Goal: Complete application form

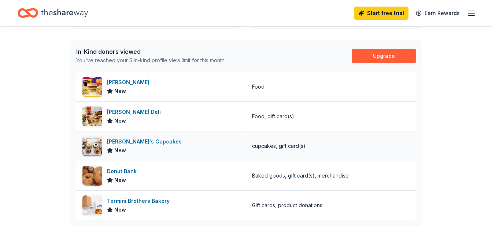
scroll to position [180, 0]
click at [105, 91] on div "McDonald's New" at bounding box center [161, 87] width 170 height 29
click at [124, 143] on div "Molly's Cupcakes" at bounding box center [146, 142] width 78 height 9
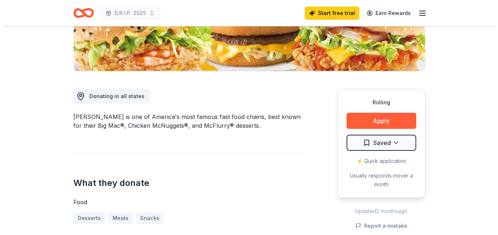
scroll to position [152, 0]
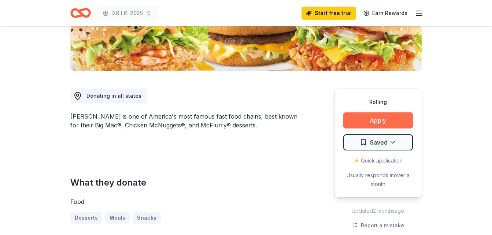
click at [389, 118] on button "Apply" at bounding box center [379, 121] width 70 height 16
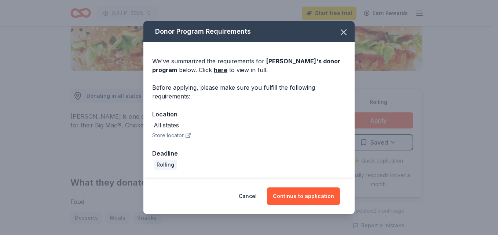
click at [188, 136] on icon "button" at bounding box center [188, 136] width 6 height 6
drag, startPoint x: 302, startPoint y: 196, endPoint x: 212, endPoint y: 66, distance: 158.1
click at [212, 66] on div "Donor Program Requirements We've summarized the requirements for [PERSON_NAME] …" at bounding box center [248, 117] width 211 height 193
click at [220, 71] on link "here" at bounding box center [221, 70] width 14 height 9
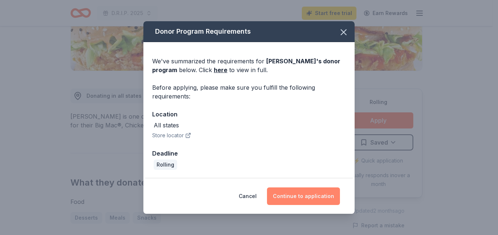
click at [313, 197] on button "Continue to application" at bounding box center [303, 197] width 73 height 18
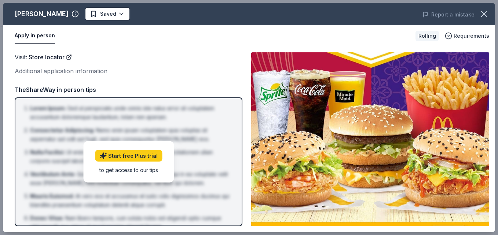
click at [30, 74] on div "Additional application information" at bounding box center [129, 71] width 228 height 10
click at [36, 72] on div "Additional application information" at bounding box center [129, 71] width 228 height 10
click at [461, 37] on span "Requirements" at bounding box center [472, 36] width 36 height 9
click at [33, 65] on div "Visit : Store locator Additional application information" at bounding box center [129, 64] width 228 height 24
click at [122, 170] on div "to get access to our tips" at bounding box center [128, 170] width 67 height 8
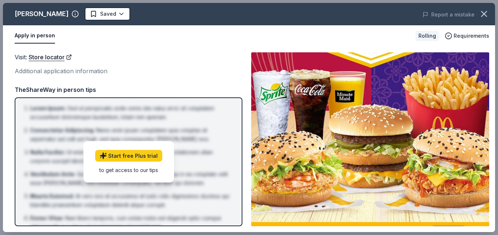
click at [31, 69] on div "Additional application information" at bounding box center [129, 71] width 228 height 10
click at [70, 55] on link "Store locator" at bounding box center [50, 57] width 43 height 10
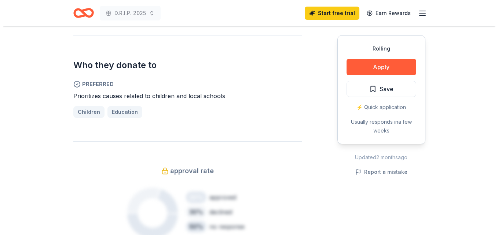
scroll to position [388, 0]
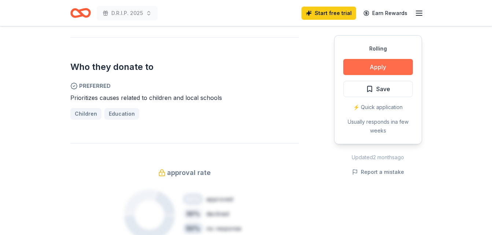
click at [371, 68] on button "Apply" at bounding box center [379, 67] width 70 height 16
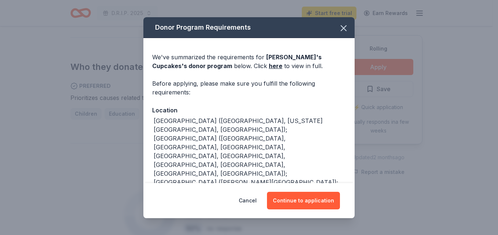
drag, startPoint x: 289, startPoint y: 200, endPoint x: 239, endPoint y: 174, distance: 56.3
click at [239, 174] on div "Donor Program Requirements We've summarized the requirements for Molly's Cupcak…" at bounding box center [248, 117] width 211 height 201
click at [193, 232] on div "Preferred recipient" at bounding box center [249, 237] width 194 height 10
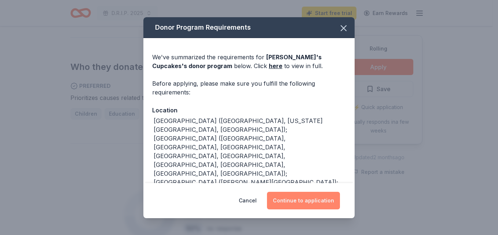
click at [305, 198] on button "Continue to application" at bounding box center [303, 201] width 73 height 18
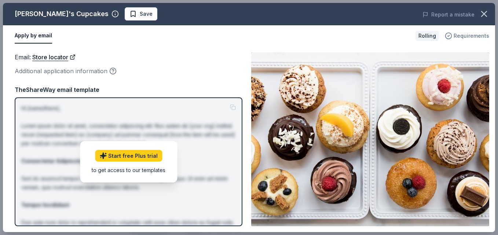
click at [475, 36] on span "Requirements" at bounding box center [472, 36] width 36 height 9
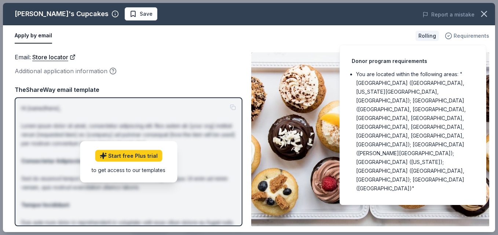
click at [475, 36] on span "Requirements" at bounding box center [472, 36] width 36 height 9
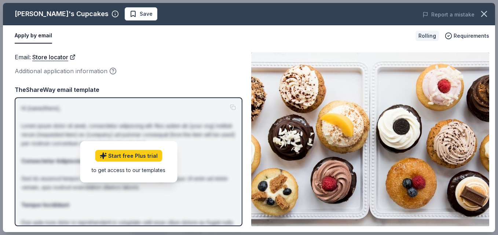
click at [39, 70] on div "Additional application information" at bounding box center [129, 71] width 228 height 10
click at [34, 34] on button "Apply by email" at bounding box center [33, 35] width 37 height 15
click at [33, 37] on button "Apply by email" at bounding box center [33, 35] width 37 height 15
click at [34, 37] on button "Apply by email" at bounding box center [33, 35] width 37 height 15
